Goal: Task Accomplishment & Management: Manage account settings

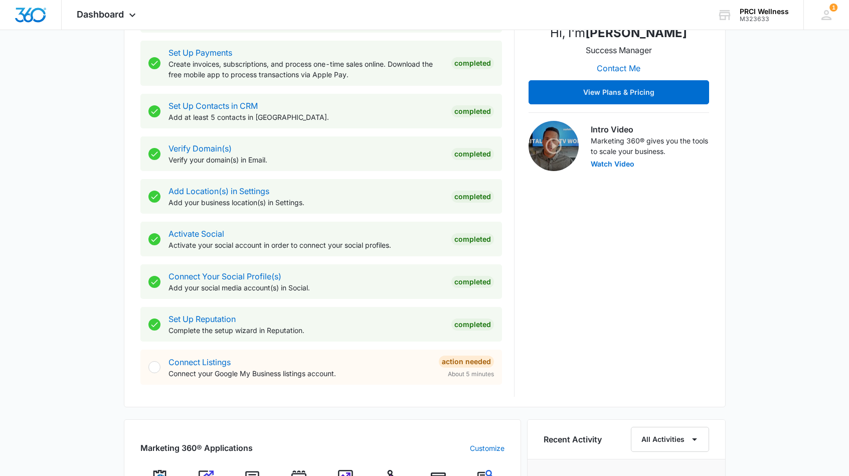
scroll to position [232, 0]
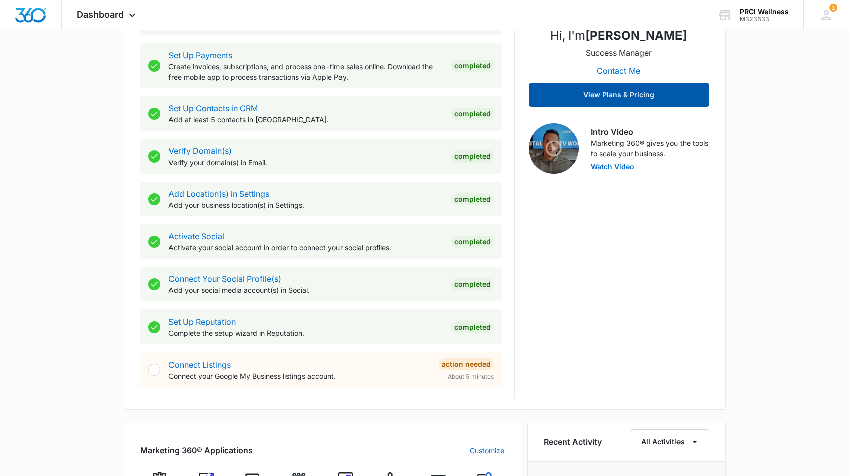
click at [646, 100] on button "View Plans & Pricing" at bounding box center [618, 95] width 181 height 24
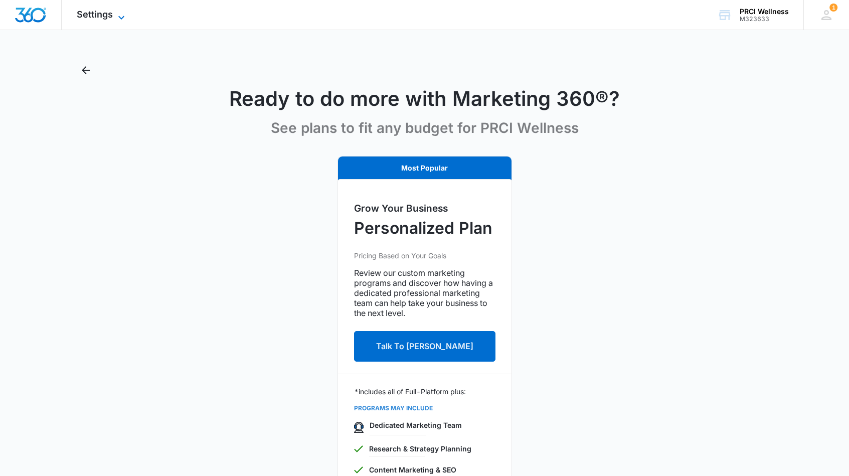
click at [120, 17] on icon at bounding box center [121, 18] width 12 height 12
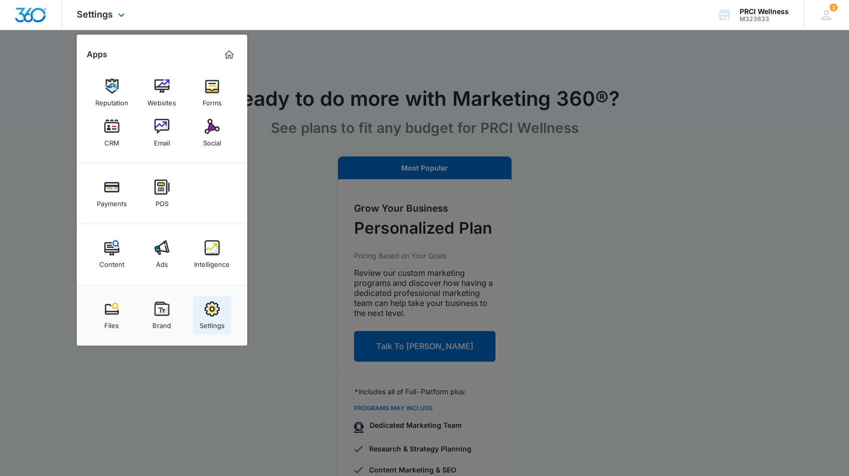
click at [212, 317] on div "Settings" at bounding box center [212, 322] width 25 height 13
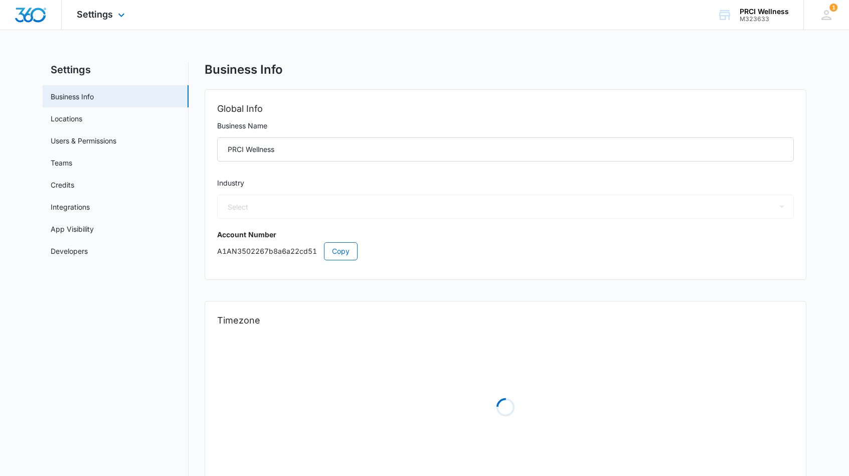
select select "52"
select select "US"
select select "America/Denver"
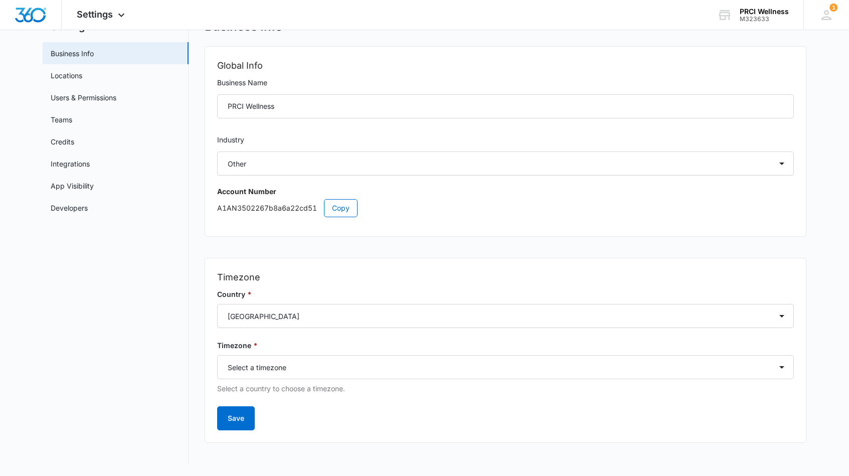
scroll to position [43, 0]
click at [68, 137] on link "Credits" at bounding box center [63, 141] width 24 height 11
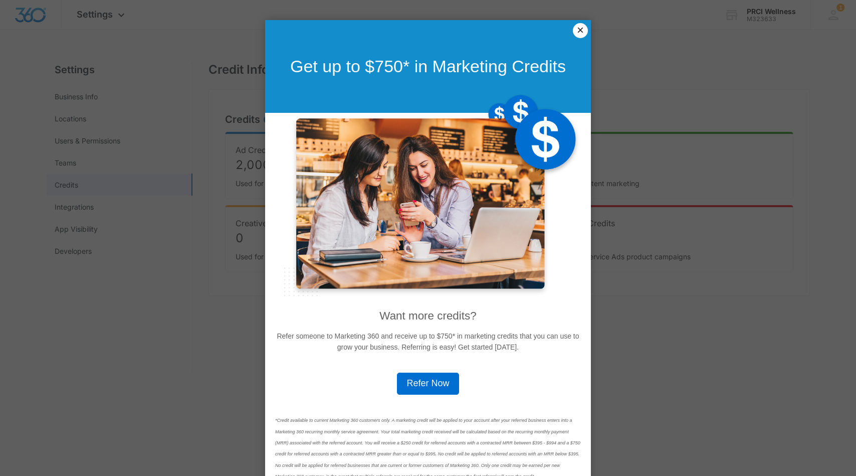
click at [577, 29] on link "×" at bounding box center [580, 30] width 15 height 15
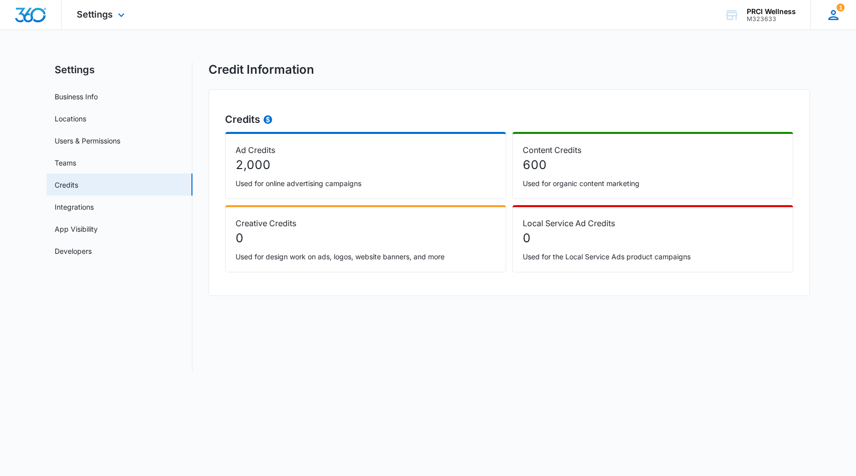
click at [833, 15] on icon at bounding box center [833, 15] width 15 height 15
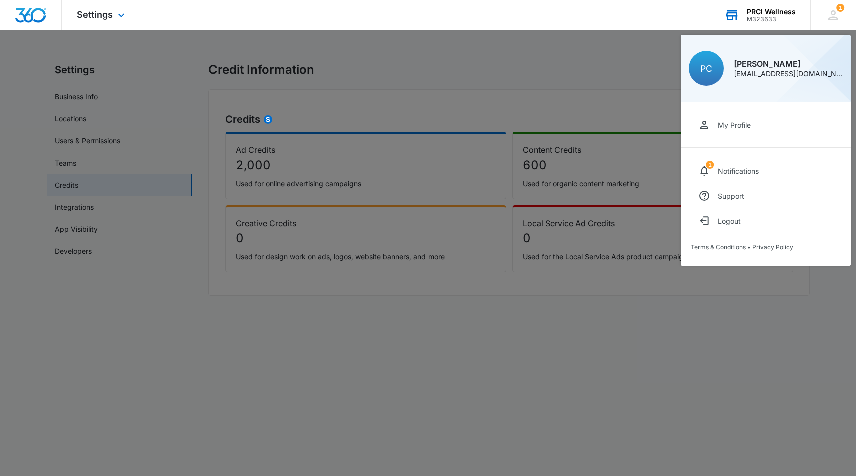
click at [772, 15] on div "PRCI Wellness" at bounding box center [771, 12] width 49 height 8
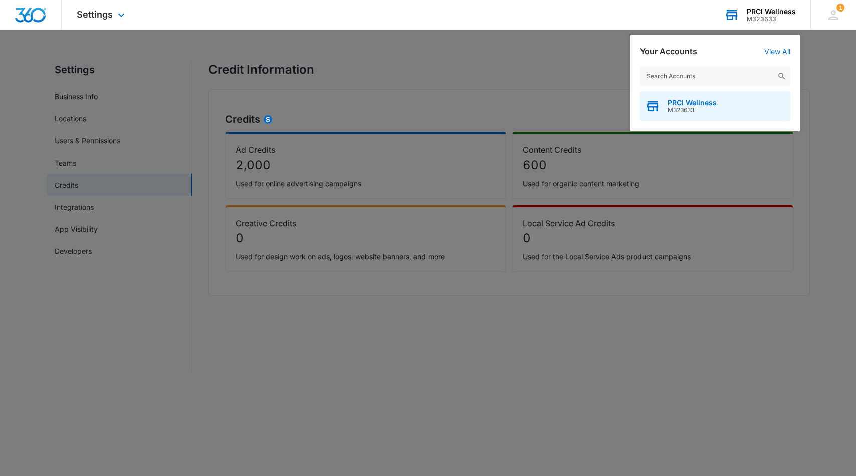
click at [699, 106] on span "PRCI Wellness" at bounding box center [692, 103] width 49 height 8
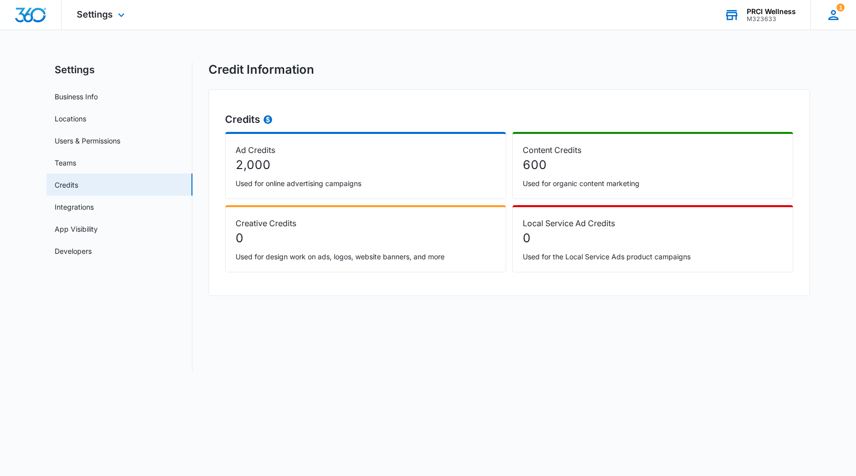
click at [833, 15] on icon at bounding box center [833, 15] width 15 height 15
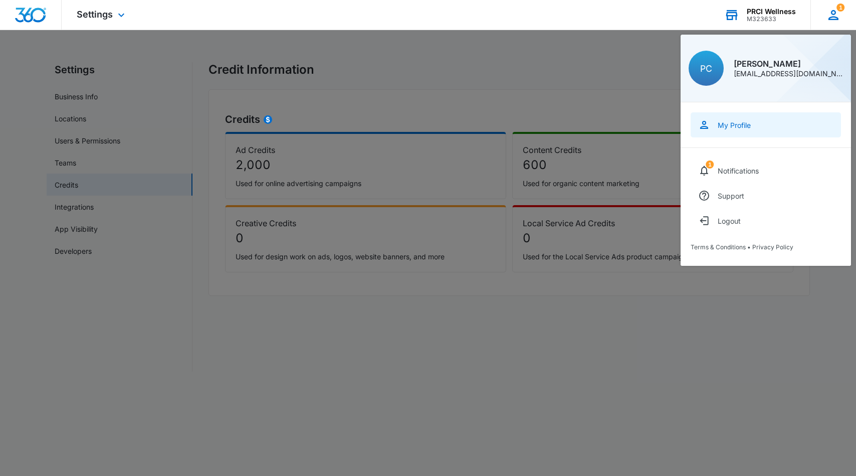
click at [740, 127] on div "My Profile" at bounding box center [734, 125] width 33 height 9
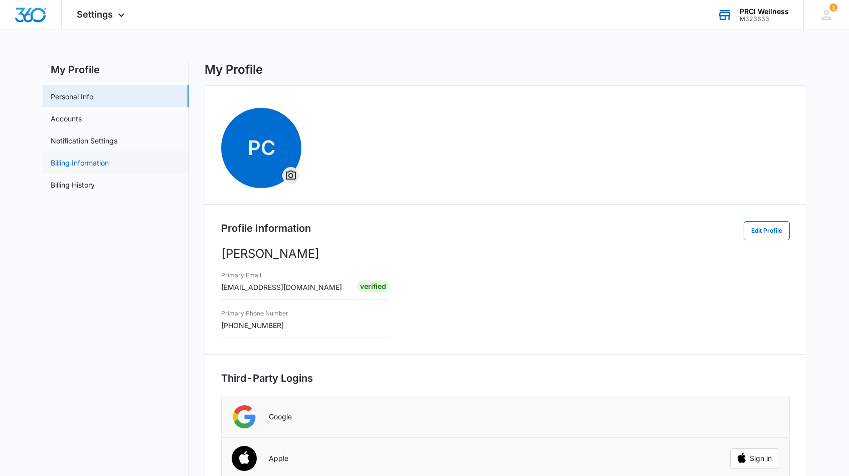
click at [90, 164] on link "Billing Information" at bounding box center [80, 162] width 58 height 11
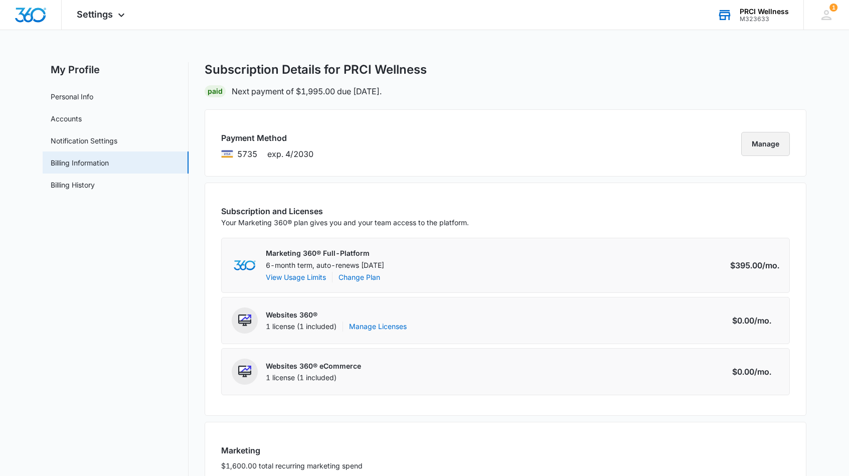
click at [768, 150] on button "Manage" at bounding box center [765, 144] width 49 height 24
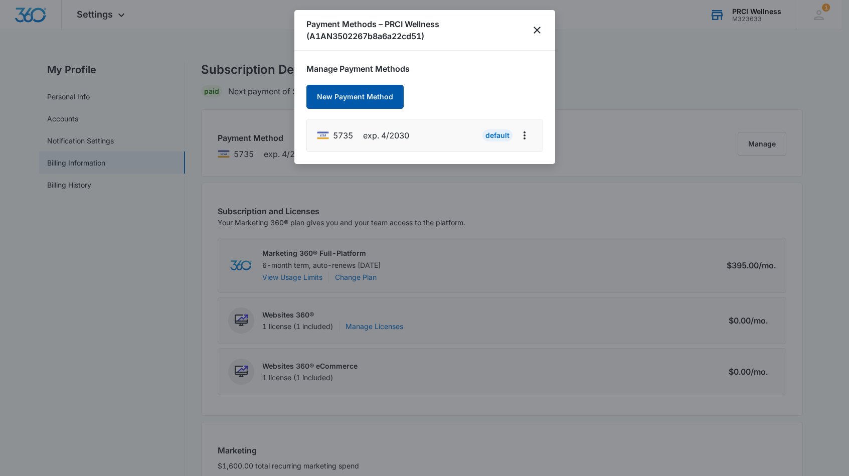
click at [374, 91] on button "New Payment Method" at bounding box center [354, 97] width 97 height 24
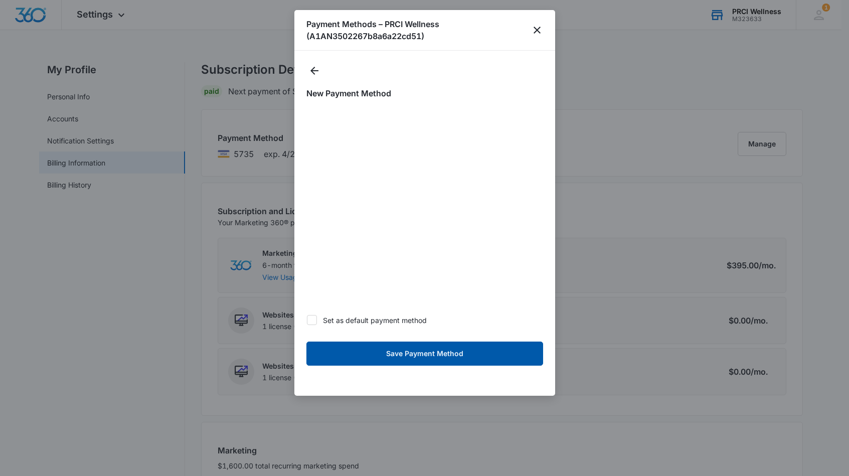
click at [459, 352] on button "Save Payment Method" at bounding box center [424, 353] width 237 height 24
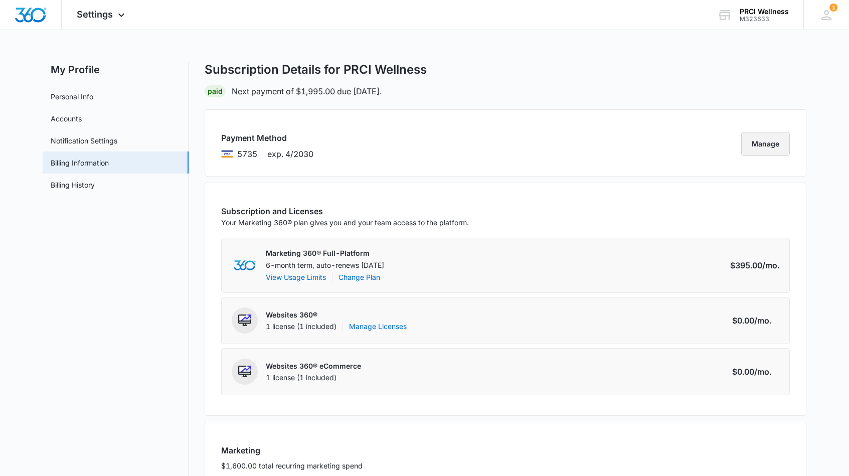
click at [766, 144] on button "Manage" at bounding box center [765, 144] width 49 height 24
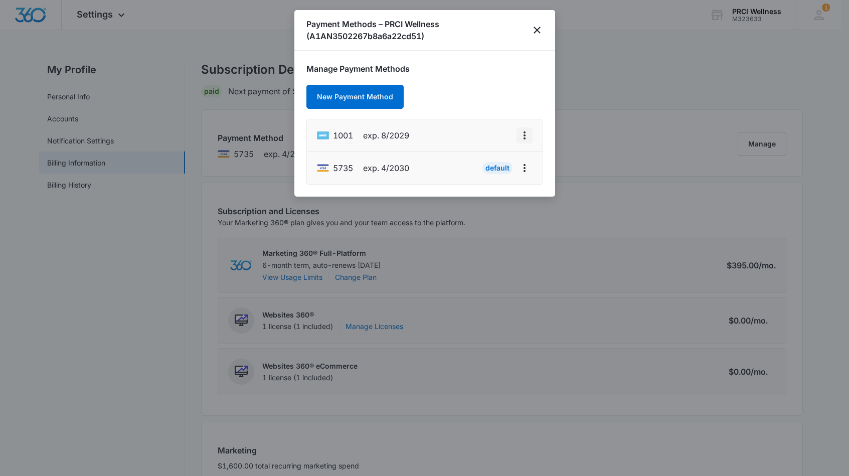
click at [524, 136] on icon "actions.viewMore" at bounding box center [524, 135] width 12 height 12
click at [490, 176] on div "Set As Default" at bounding box center [484, 178] width 47 height 7
click at [529, 51] on div "Manage Payment Methods New Payment Method 1001 exp. 8/2029 Default 5735 exp. 4/…" at bounding box center [424, 124] width 261 height 146
click at [539, 27] on icon "close" at bounding box center [537, 30] width 12 height 12
